Goal: Task Accomplishment & Management: Use online tool/utility

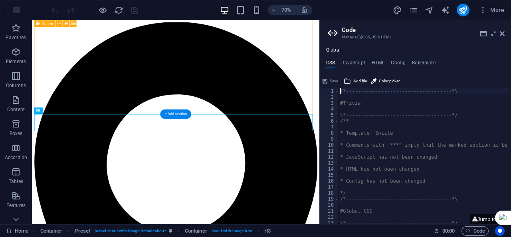
scroll to position [1782, 0]
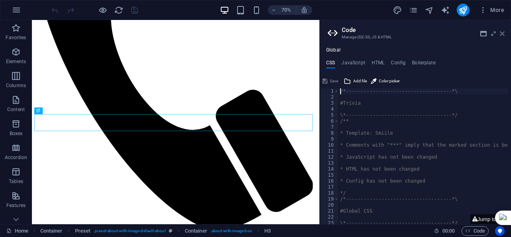
click at [502, 34] on icon at bounding box center [502, 33] width 5 height 6
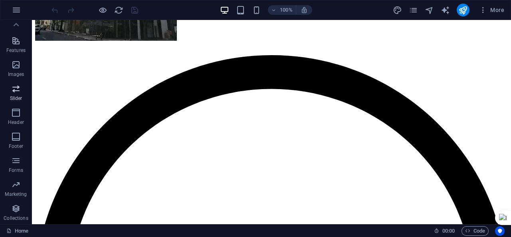
scroll to position [0, 0]
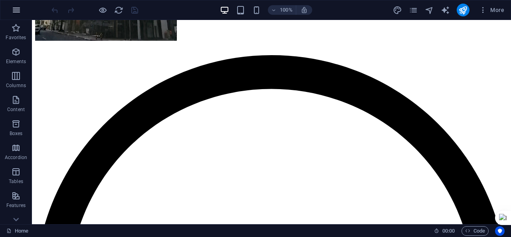
click at [16, 10] on icon "button" at bounding box center [17, 10] width 10 height 10
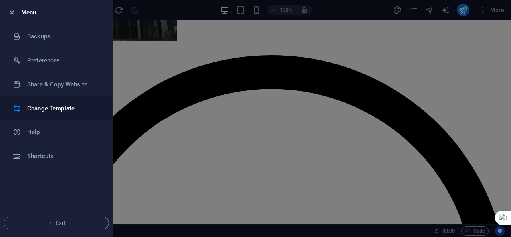
click at [69, 111] on h6 "Change Template" at bounding box center [64, 108] width 74 height 10
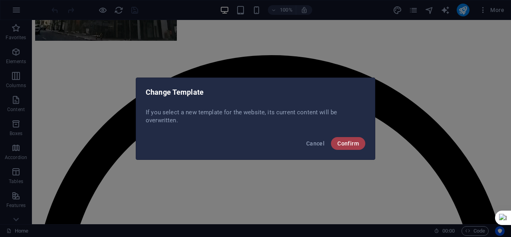
click at [346, 139] on button "Confirm" at bounding box center [348, 143] width 34 height 13
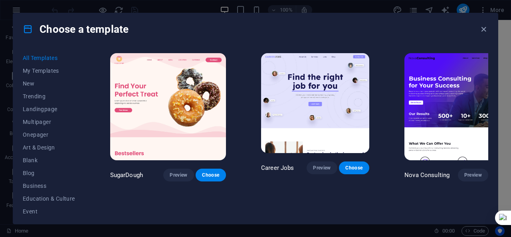
click at [504, 126] on div "Choose a template All Templates My Templates New Trending Landingpage Multipage…" at bounding box center [255, 118] width 511 height 237
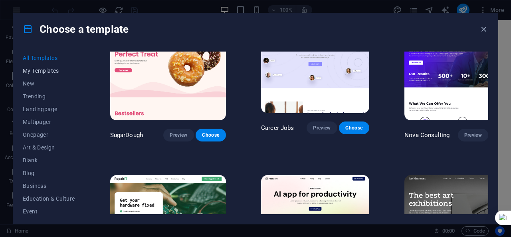
click at [31, 71] on span "My Templates" at bounding box center [49, 70] width 52 height 6
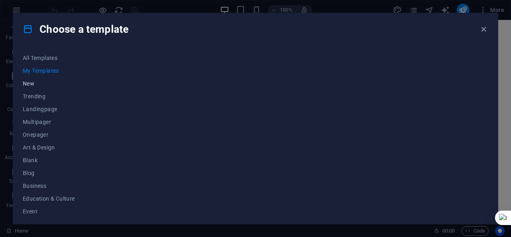
click at [31, 84] on span "New" at bounding box center [49, 83] width 52 height 6
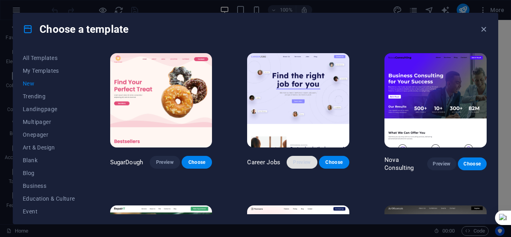
click at [296, 160] on span "Preview" at bounding box center [302, 162] width 18 height 6
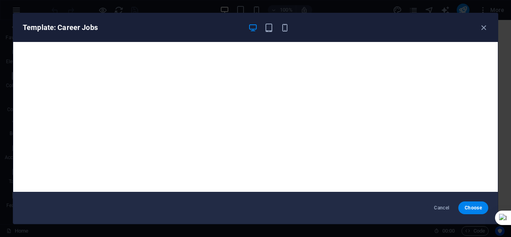
scroll to position [2, 0]
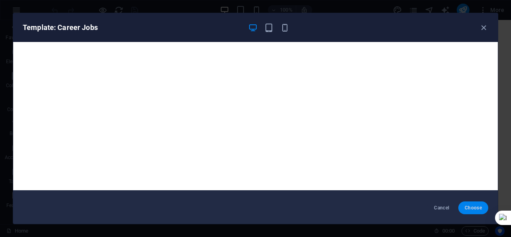
click at [469, 210] on span "Choose" at bounding box center [472, 207] width 17 height 6
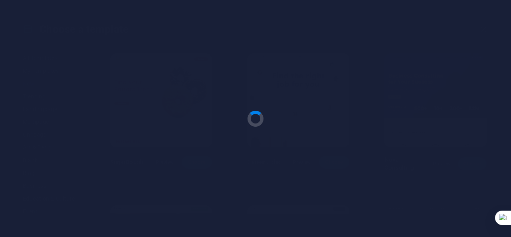
scroll to position [2451, 0]
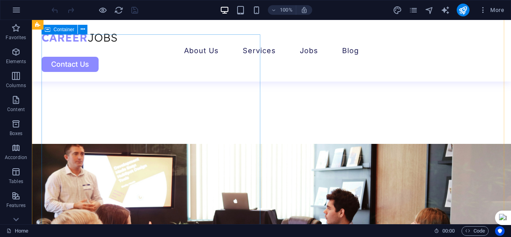
scroll to position [2559, 0]
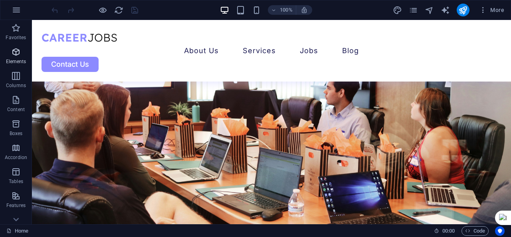
click at [23, 55] on span "Elements" at bounding box center [16, 56] width 32 height 19
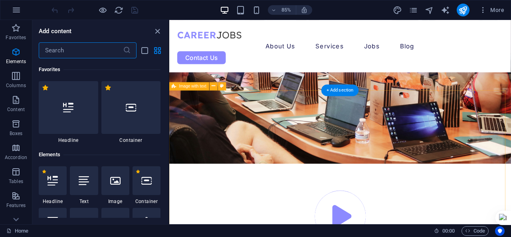
scroll to position [85, 0]
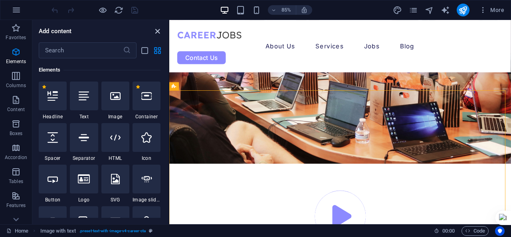
click at [158, 31] on icon "close panel" at bounding box center [157, 31] width 9 height 9
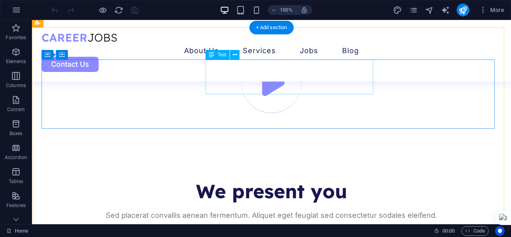
scroll to position [2859, 0]
